Goal: Information Seeking & Learning: Check status

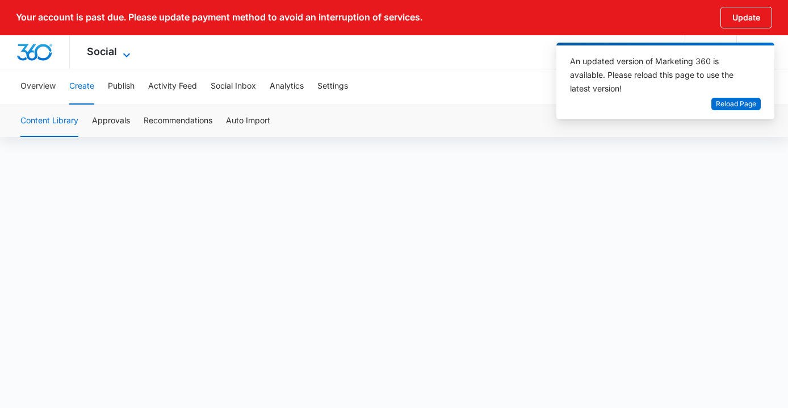
click at [112, 53] on span "Social" at bounding box center [102, 51] width 30 height 12
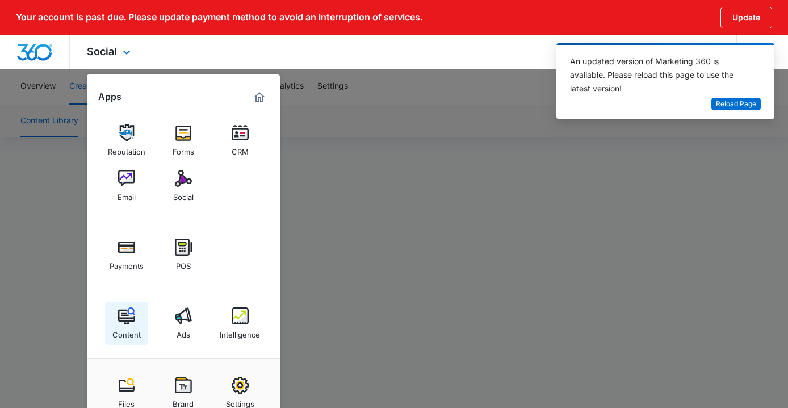
click at [132, 310] on img at bounding box center [126, 315] width 17 height 17
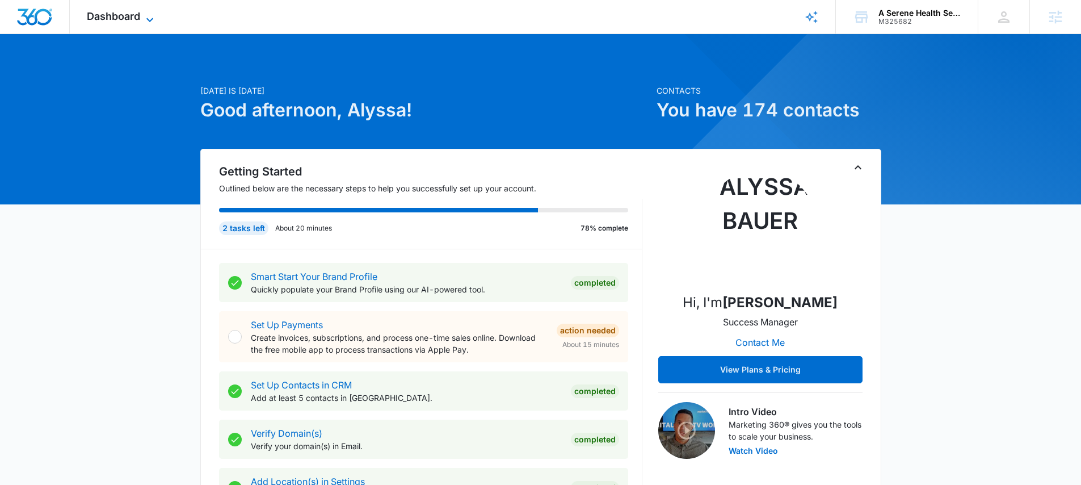
click at [137, 15] on span "Dashboard" at bounding box center [113, 16] width 53 height 12
click at [133, 11] on span "Dashboard" at bounding box center [113, 16] width 53 height 12
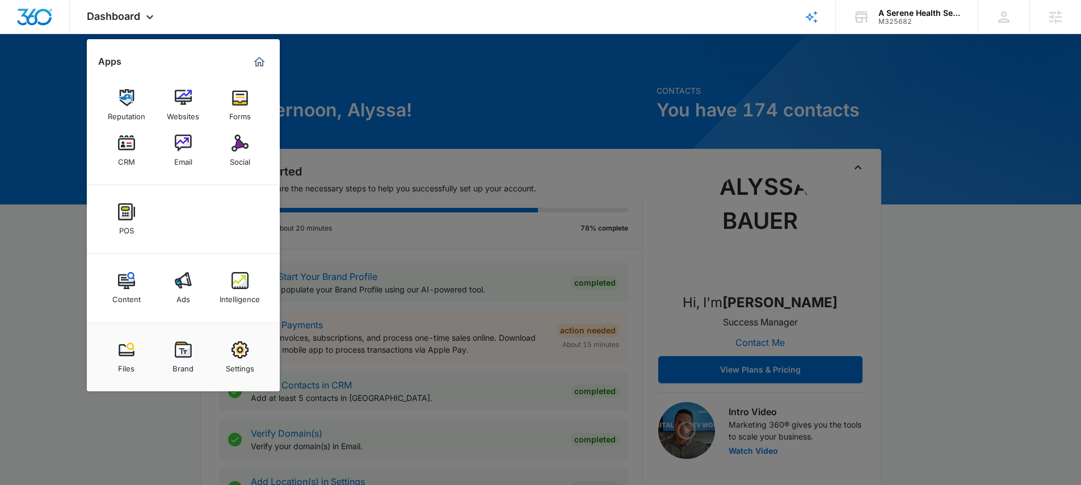
click at [126, 296] on div "Content" at bounding box center [126, 296] width 28 height 15
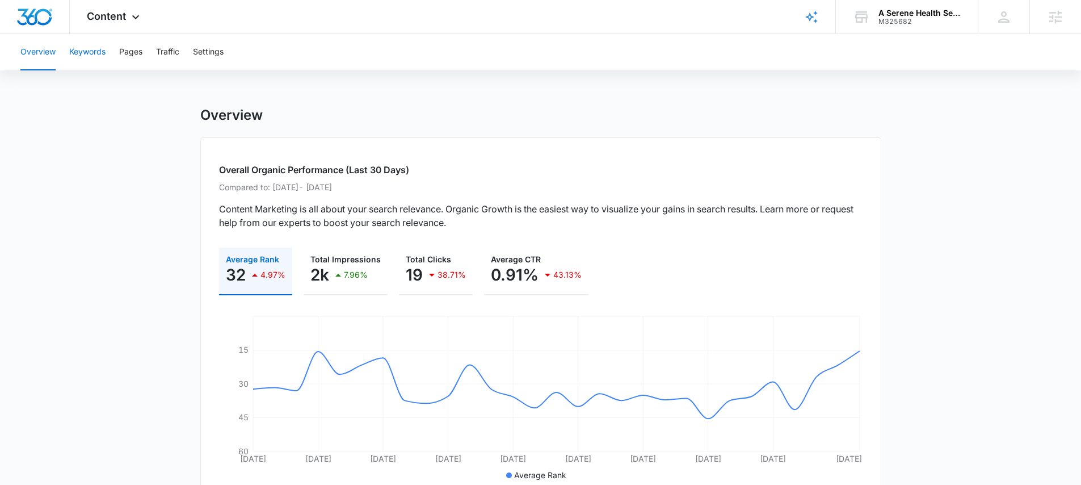
click at [103, 56] on button "Keywords" at bounding box center [87, 52] width 36 height 36
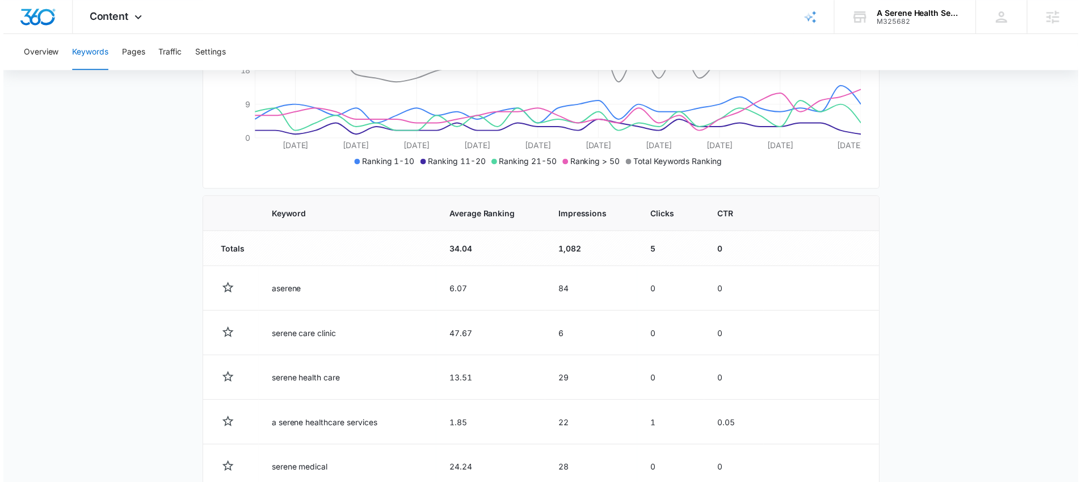
scroll to position [305, 0]
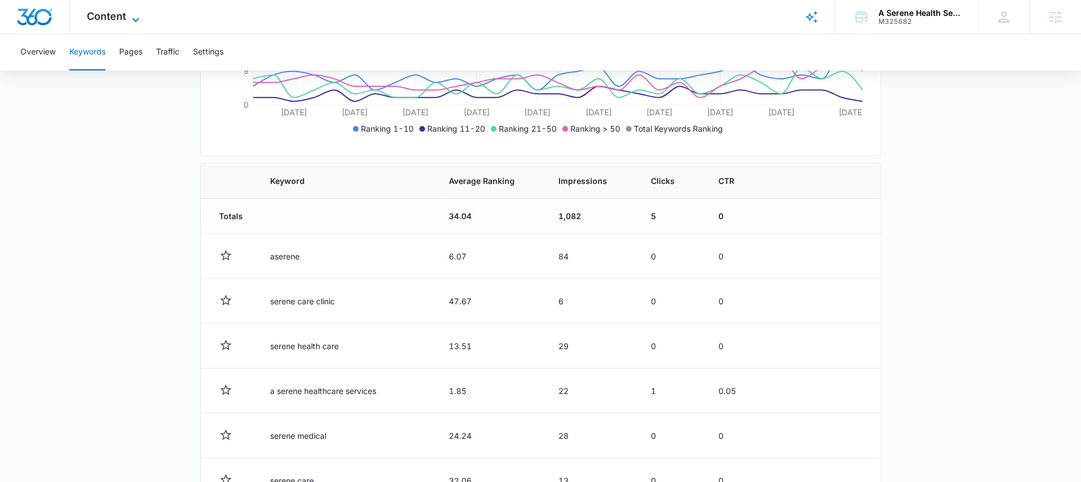
click at [114, 19] on span "Content" at bounding box center [106, 16] width 39 height 12
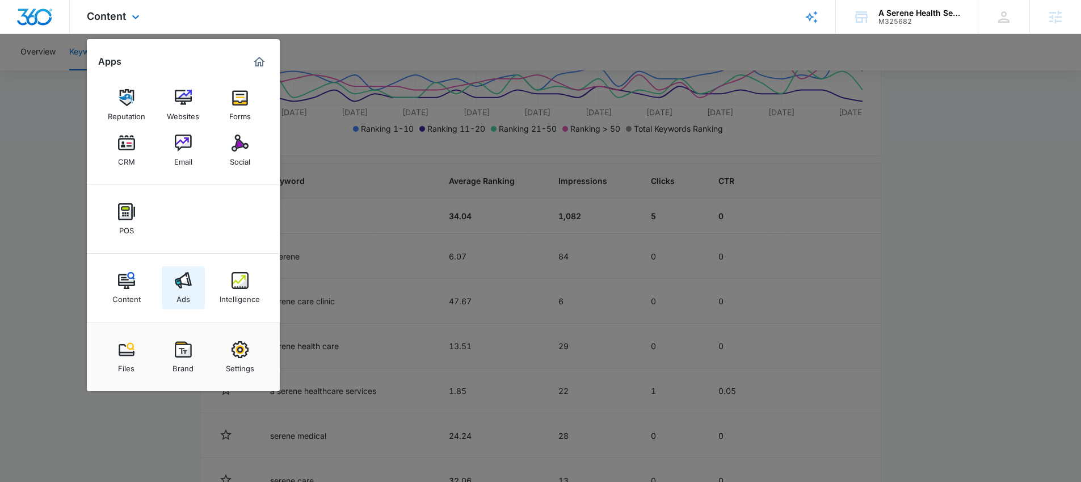
click at [186, 287] on img at bounding box center [183, 280] width 17 height 17
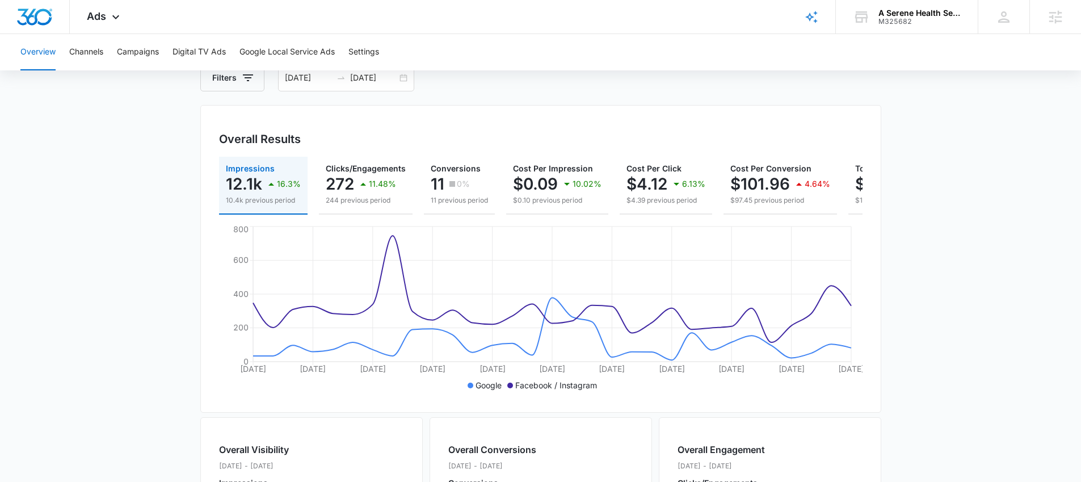
scroll to position [61, 0]
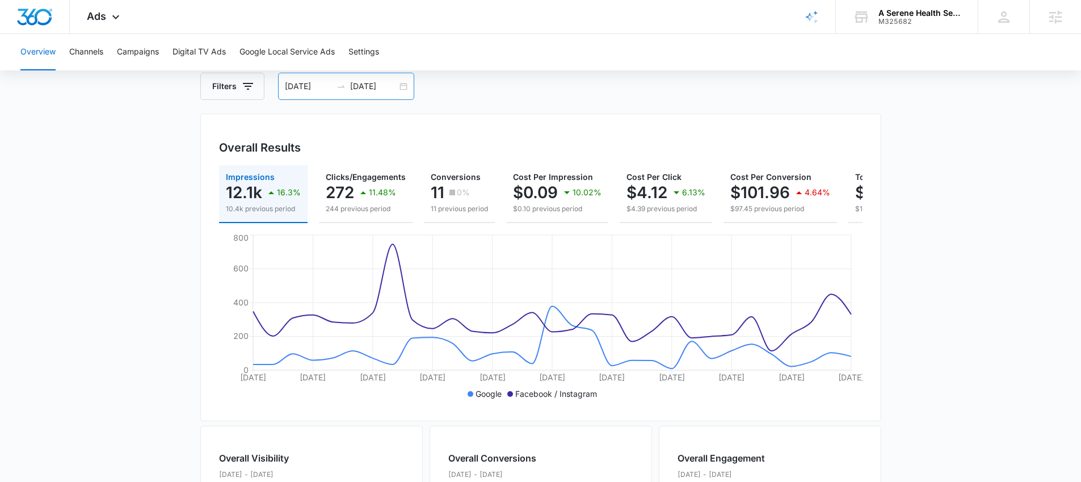
click at [404, 89] on div "08/03/2025 09/02/2025" at bounding box center [346, 86] width 136 height 27
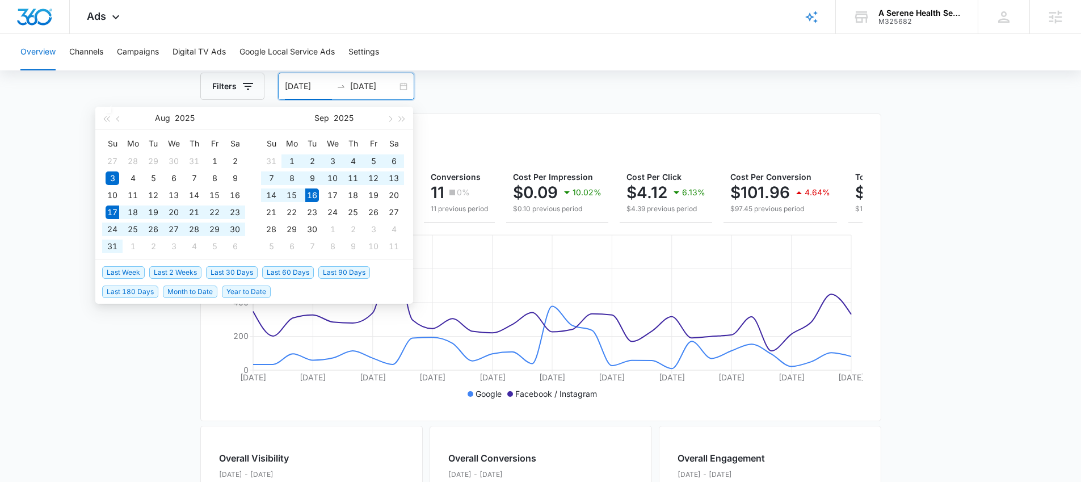
click at [246, 267] on span "Last 30 Days" at bounding box center [232, 272] width 52 height 12
type input "[DATE]"
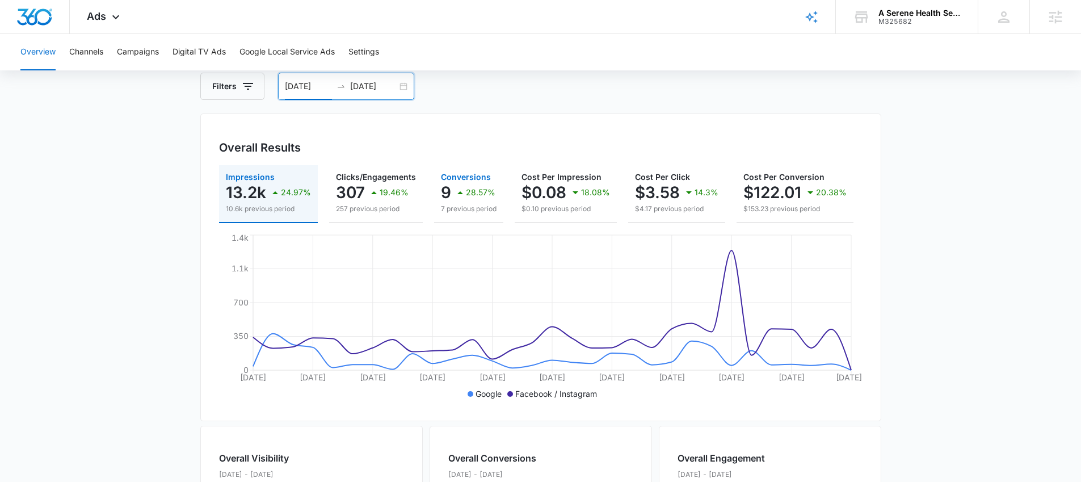
click at [461, 193] on icon "button" at bounding box center [460, 193] width 14 height 14
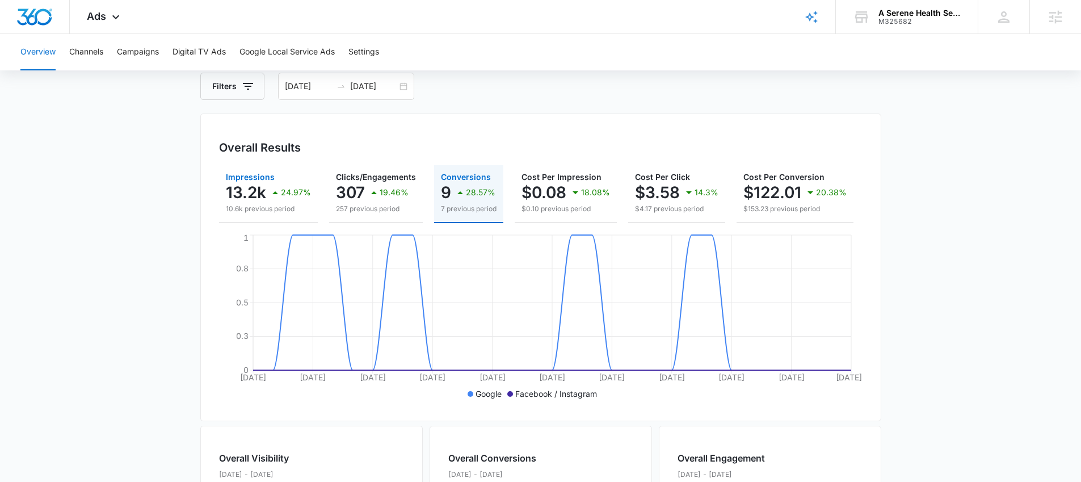
click at [300, 193] on p "24.97%" at bounding box center [296, 192] width 30 height 8
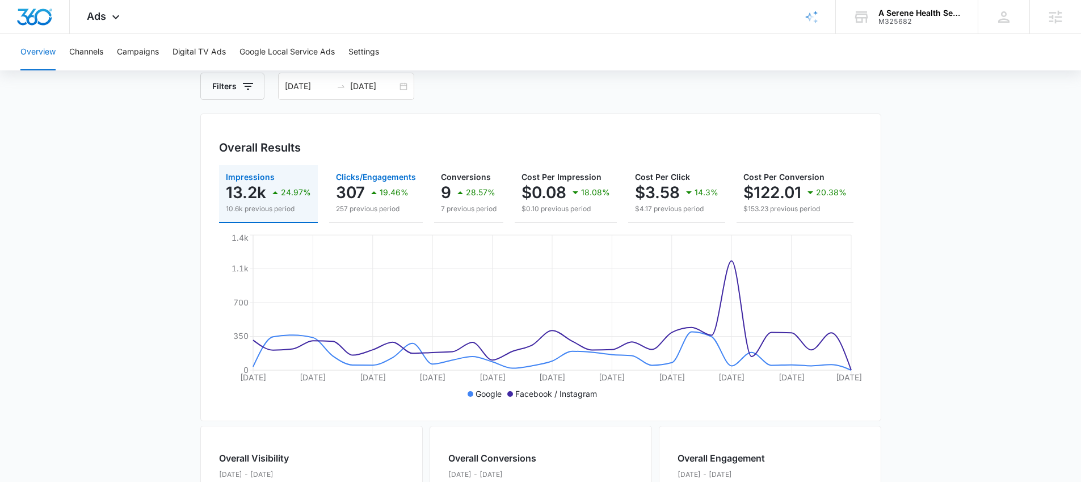
click at [384, 196] on p "19.46%" at bounding box center [394, 192] width 29 height 8
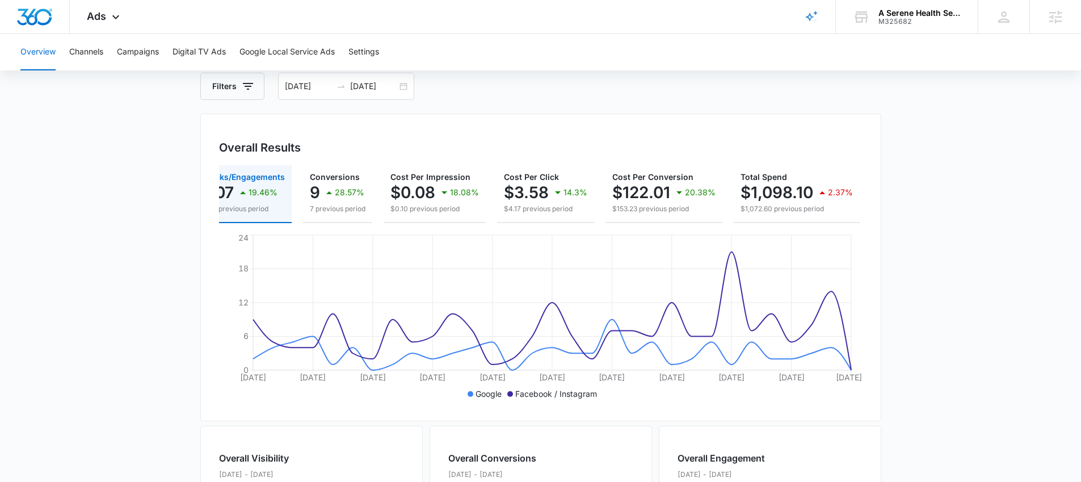
scroll to position [0, 0]
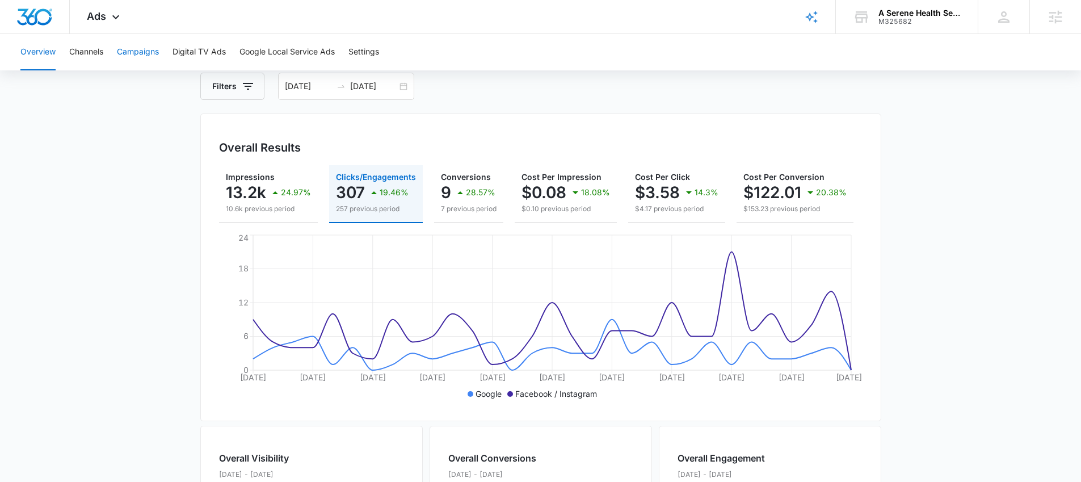
click at [145, 54] on button "Campaigns" at bounding box center [138, 52] width 42 height 36
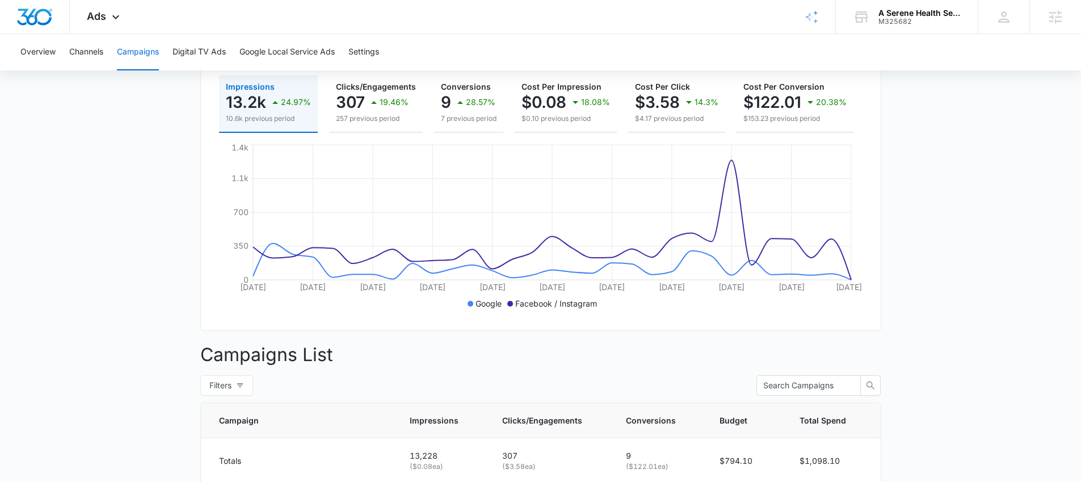
scroll to position [383, 0]
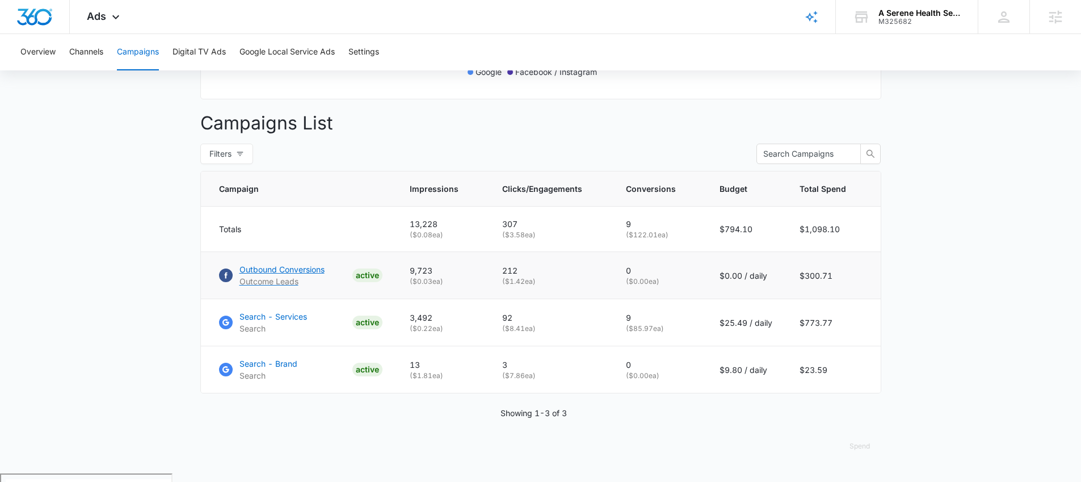
click at [282, 275] on p "Outbound Conversions" at bounding box center [282, 269] width 85 height 12
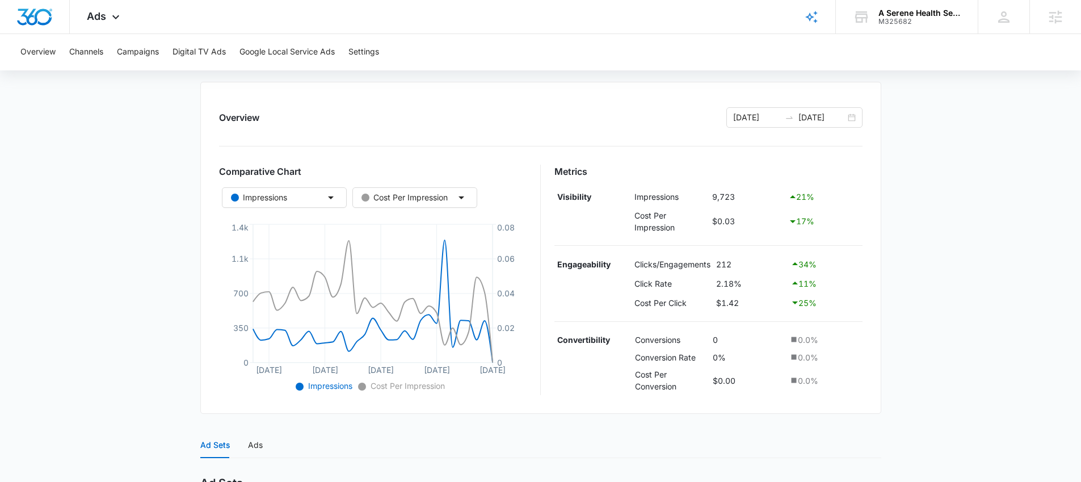
scroll to position [126, 0]
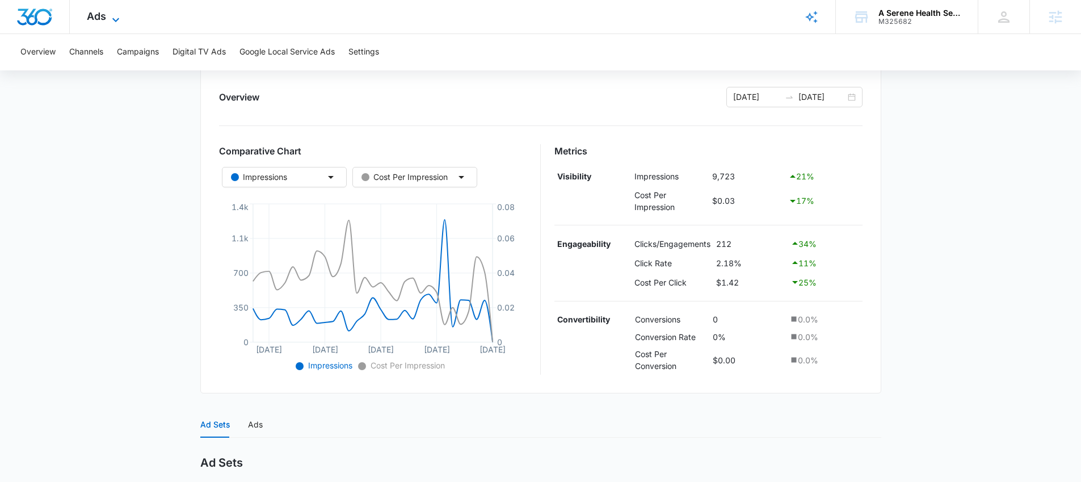
click at [102, 15] on span "Ads" at bounding box center [96, 16] width 19 height 12
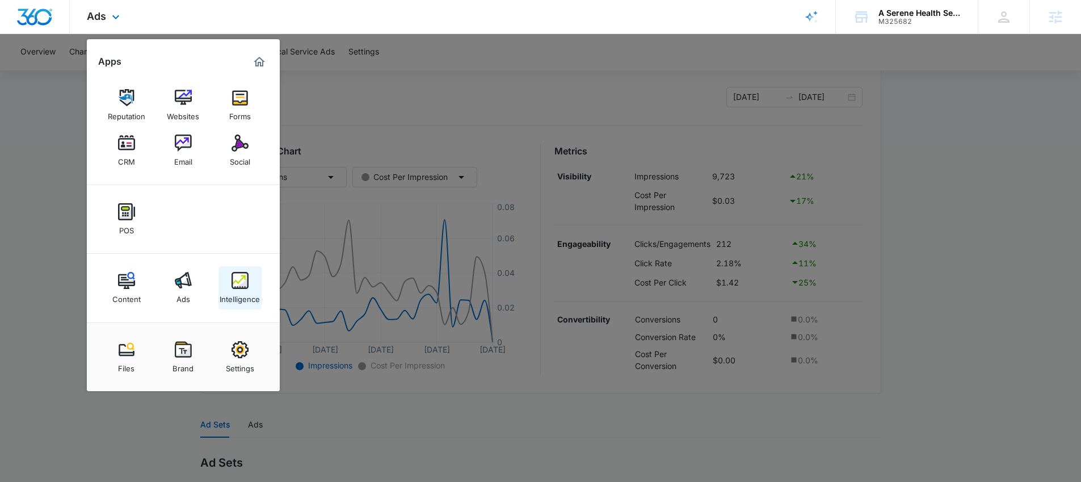
click at [249, 290] on div "Intelligence" at bounding box center [240, 296] width 40 height 15
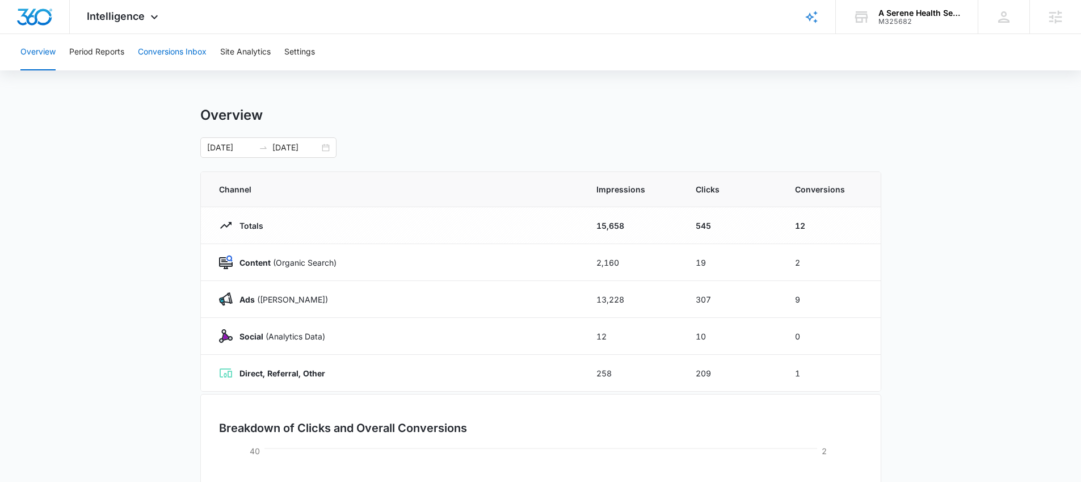
click at [186, 55] on button "Conversions Inbox" at bounding box center [172, 52] width 69 height 36
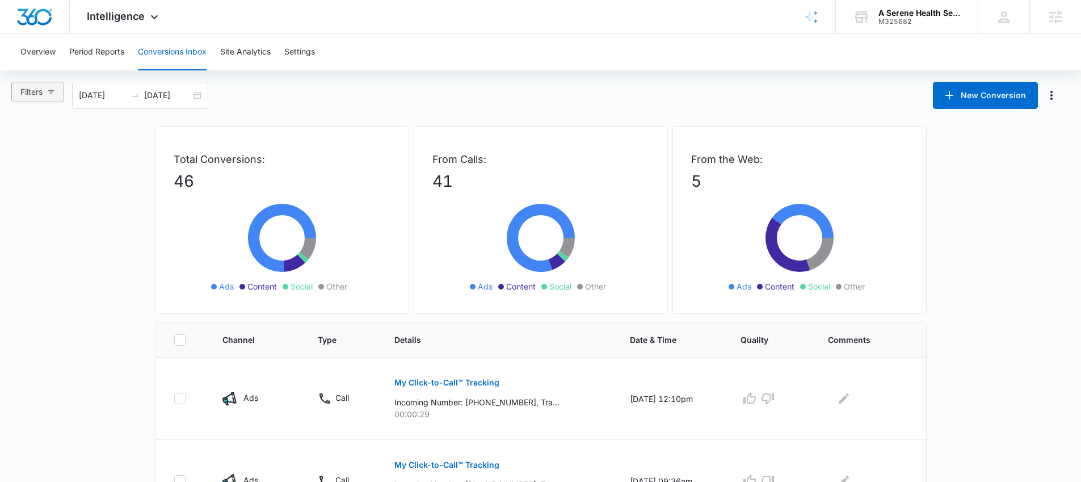
click at [54, 98] on button "Filters" at bounding box center [37, 92] width 53 height 20
click at [37, 154] on span "Ads" at bounding box center [39, 153] width 24 height 10
click at [27, 154] on input "Ads" at bounding box center [22, 152] width 9 height 9
radio input "true"
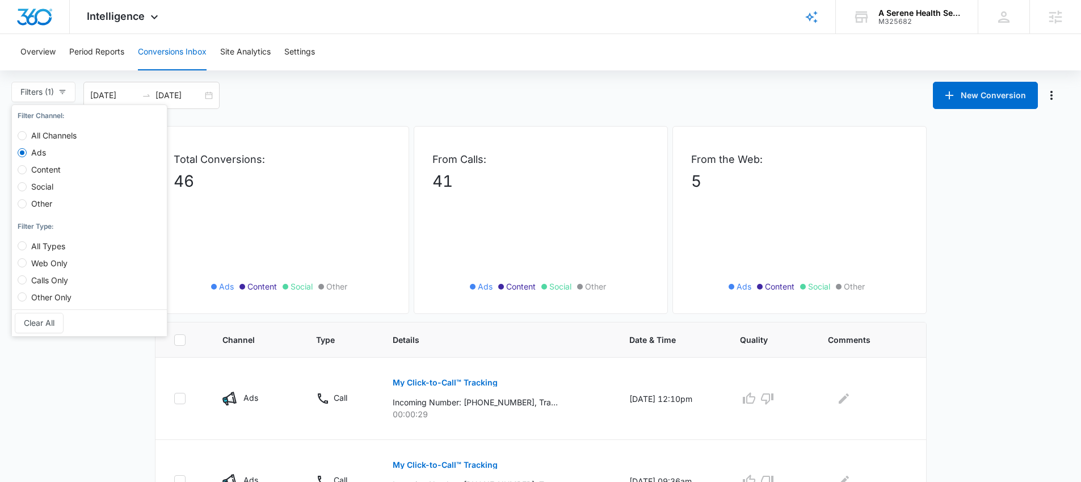
click at [333, 127] on div "Total Conversions: 46 Ads Content Social Other" at bounding box center [282, 220] width 254 height 188
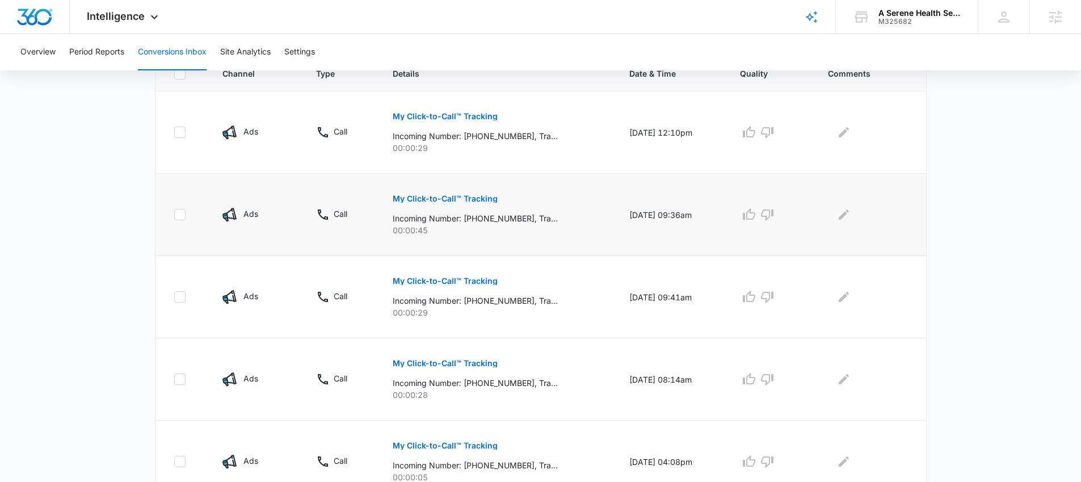
scroll to position [262, 0]
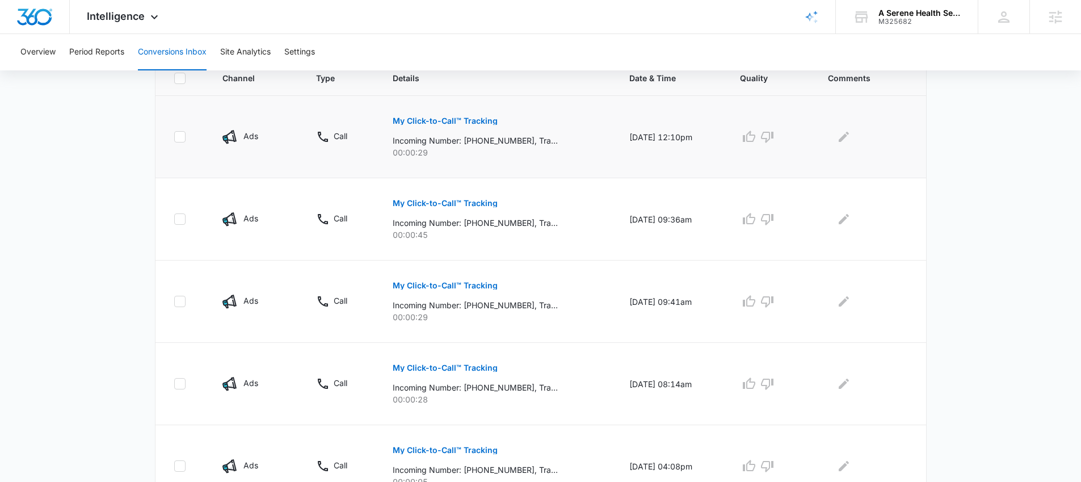
click at [427, 120] on p "My Click-to-Call™ Tracking" at bounding box center [445, 121] width 105 height 8
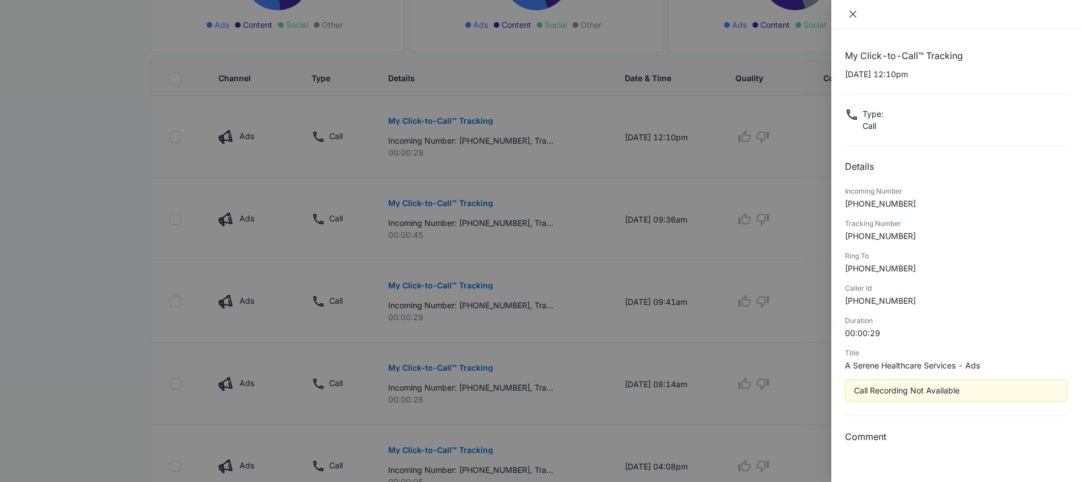
click at [854, 10] on icon "close" at bounding box center [852, 14] width 9 height 9
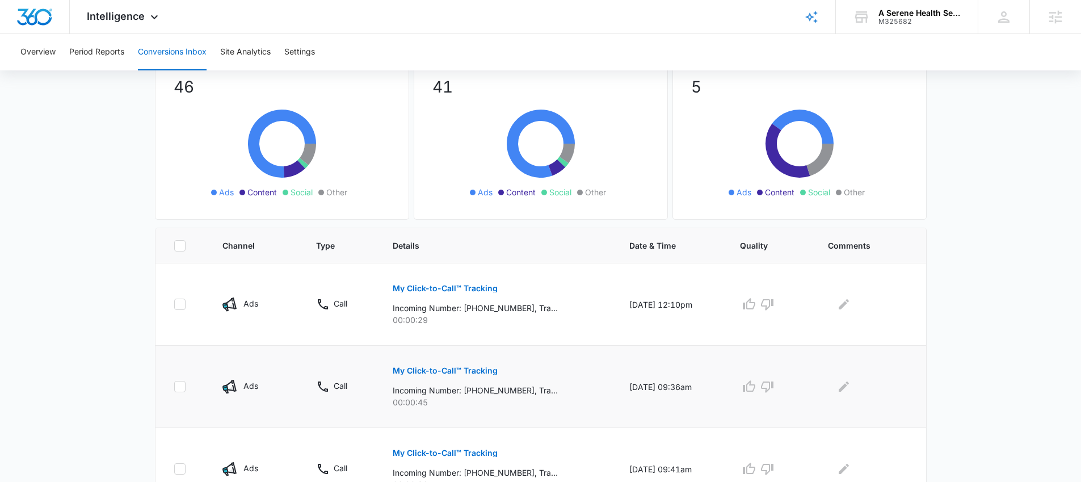
scroll to position [0, 0]
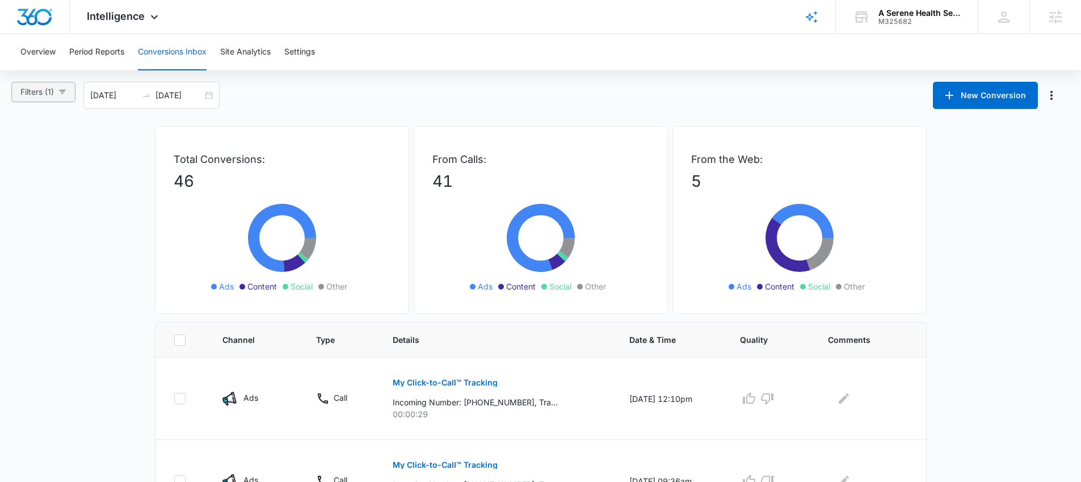
click at [72, 98] on button "Filters (1)" at bounding box center [43, 92] width 64 height 20
click at [55, 137] on span "All Channels" at bounding box center [54, 136] width 54 height 10
click at [27, 137] on input "All Channels" at bounding box center [22, 135] width 9 height 9
radio input "true"
radio input "false"
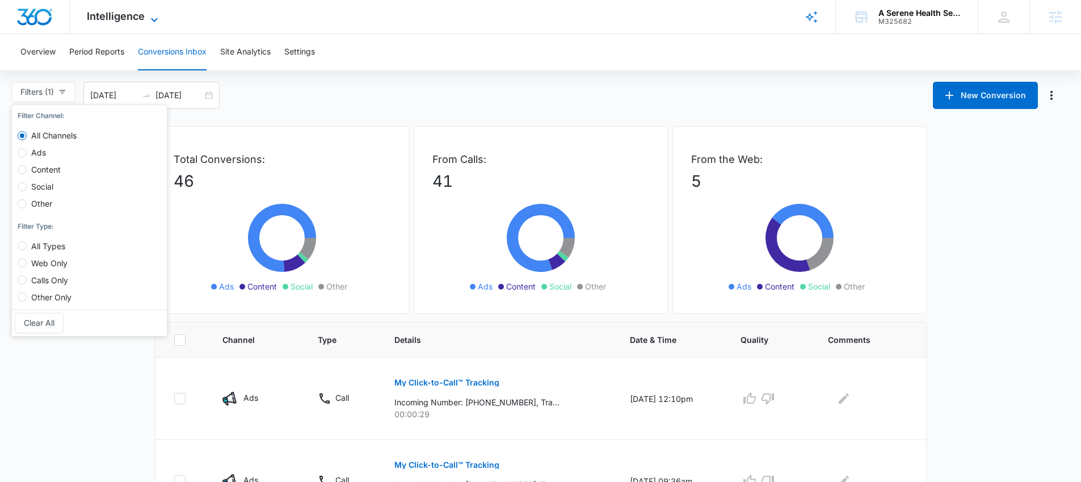
click at [107, 19] on span "Intelligence" at bounding box center [116, 16] width 58 height 12
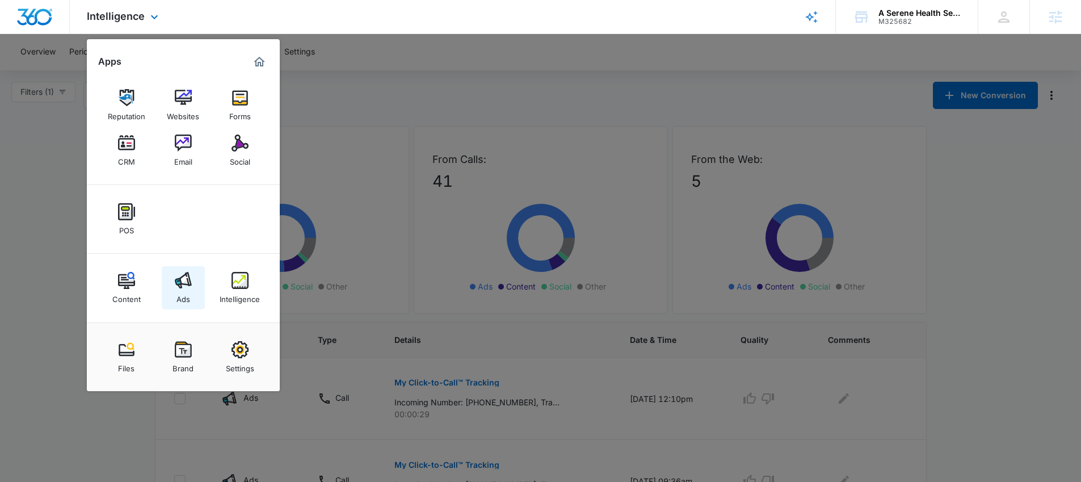
click at [179, 278] on img at bounding box center [183, 280] width 17 height 17
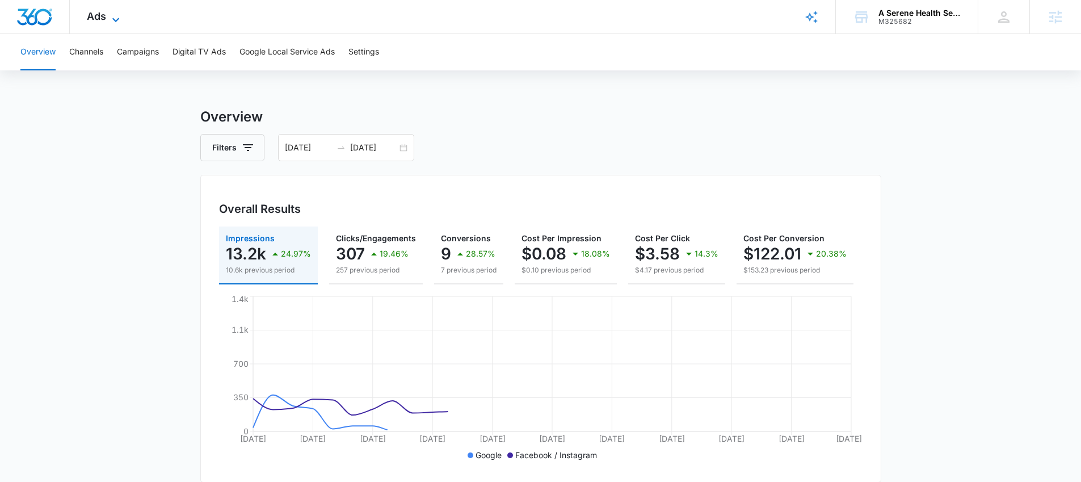
click at [100, 12] on span "Ads" at bounding box center [96, 16] width 19 height 12
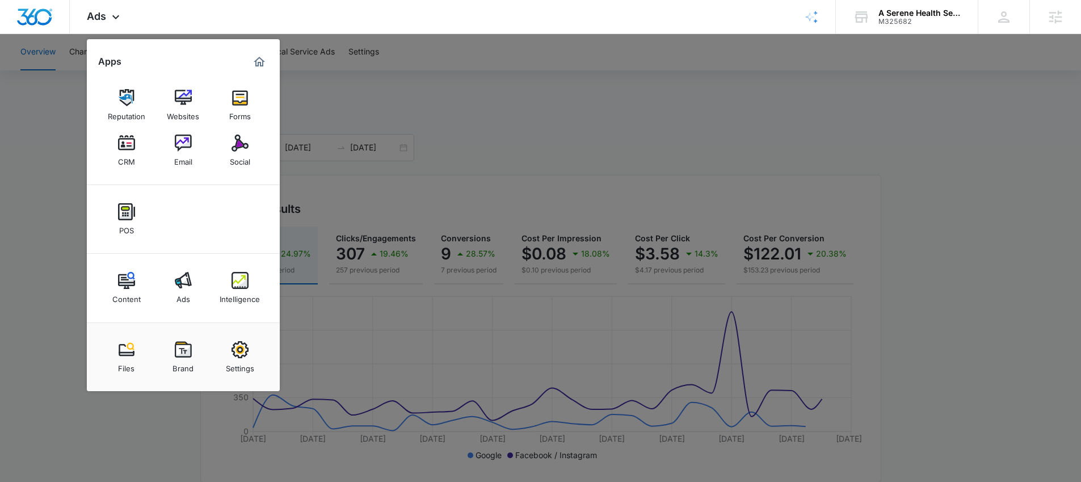
click at [248, 156] on div "Social" at bounding box center [240, 159] width 20 height 15
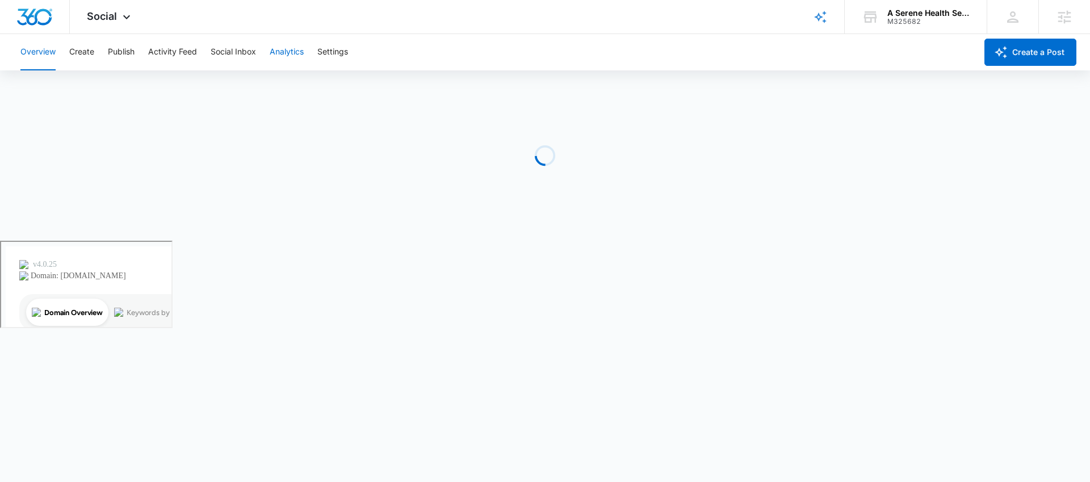
click at [287, 47] on button "Analytics" at bounding box center [287, 52] width 34 height 36
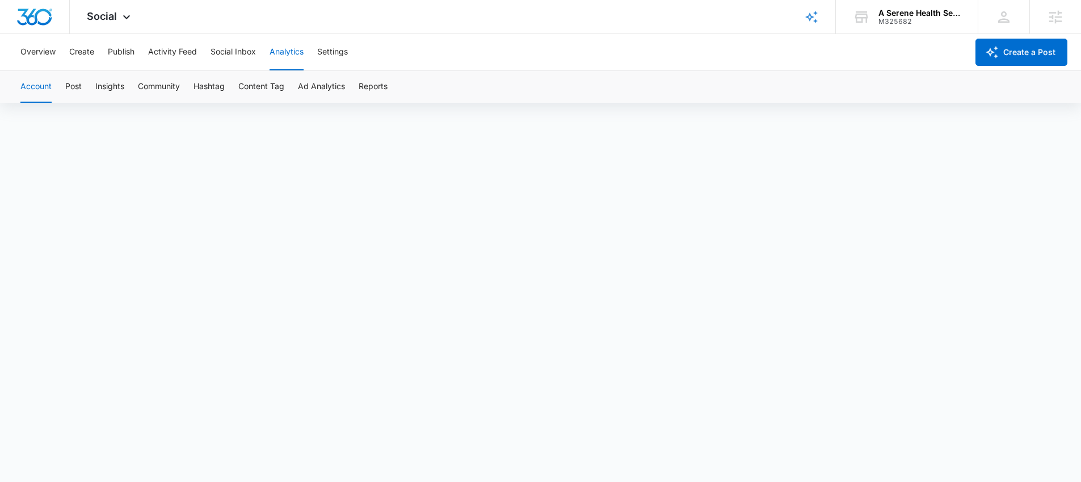
click at [279, 56] on button "Analytics" at bounding box center [287, 52] width 34 height 36
click at [112, 14] on span "Social" at bounding box center [102, 16] width 30 height 12
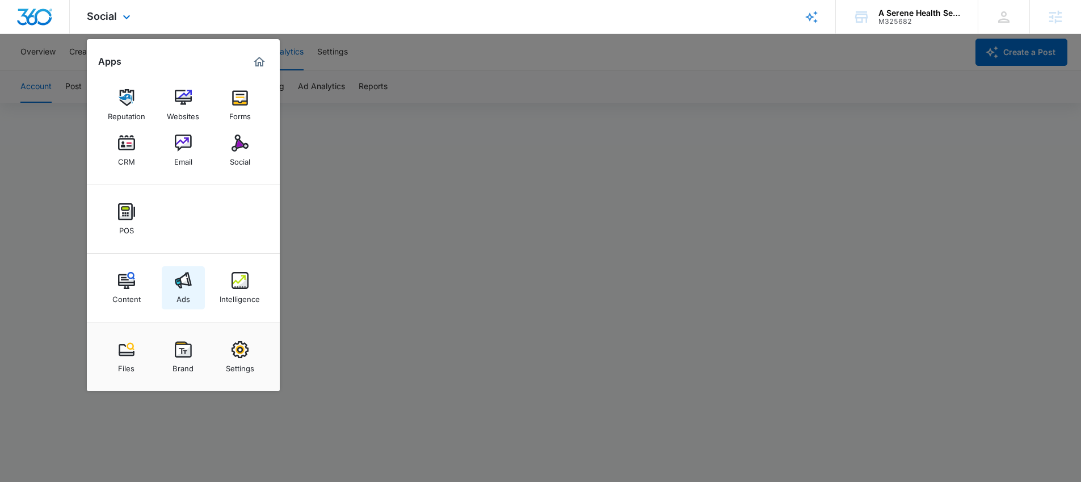
click at [171, 285] on link "Ads" at bounding box center [183, 287] width 43 height 43
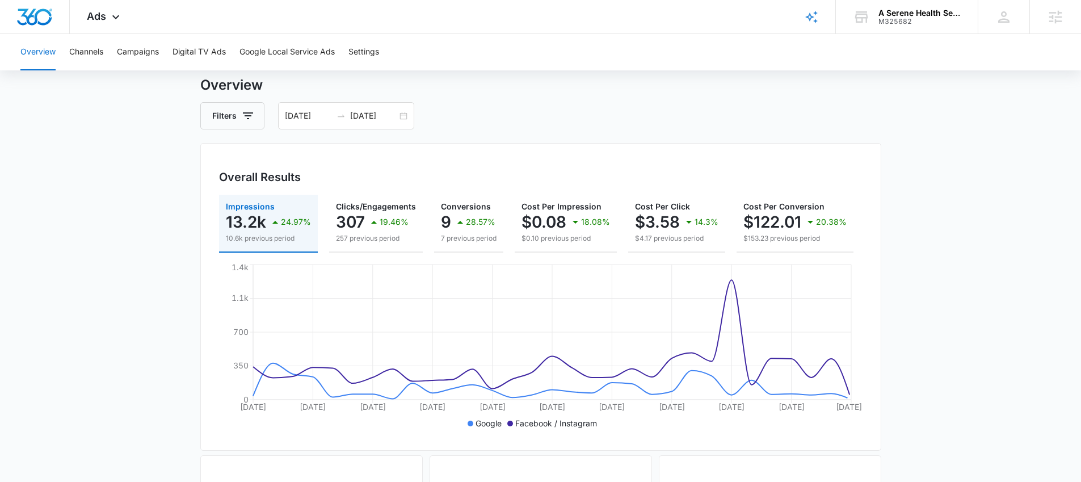
scroll to position [51, 0]
